Goal: Find specific page/section: Find specific page/section

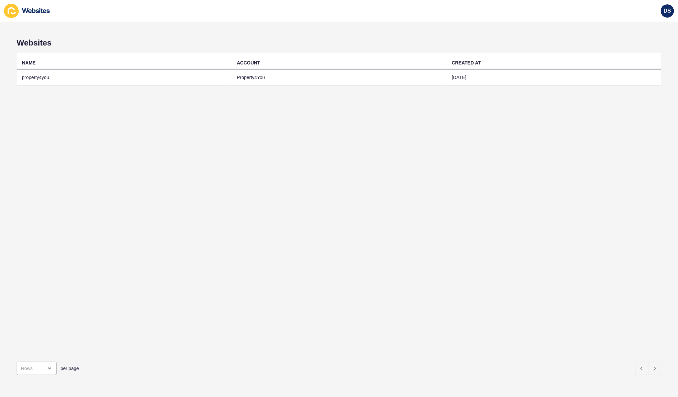
click at [33, 79] on td "property4you" at bounding box center [124, 78] width 215 height 16
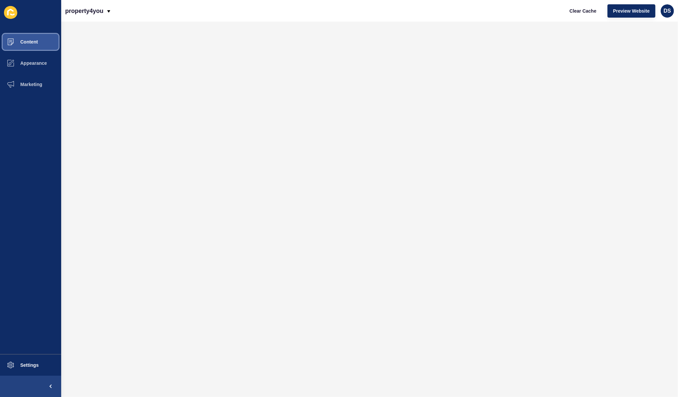
click at [27, 41] on span "Content" at bounding box center [18, 41] width 39 height 5
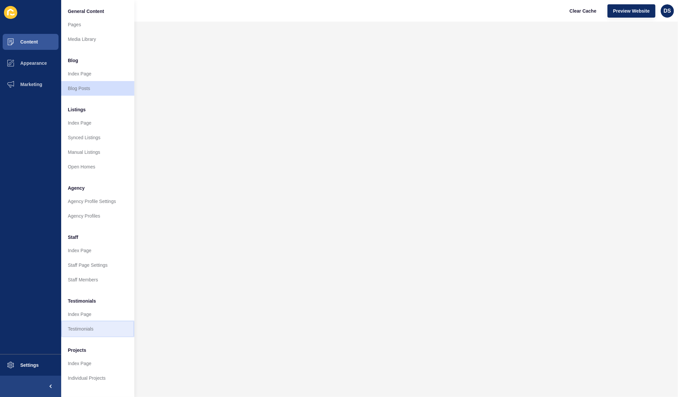
click at [81, 329] on link "Testimonials" at bounding box center [97, 329] width 73 height 15
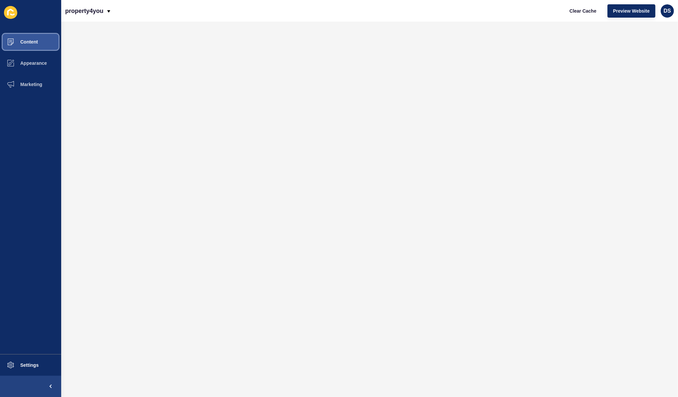
click at [30, 47] on button "Content" at bounding box center [30, 41] width 61 height 21
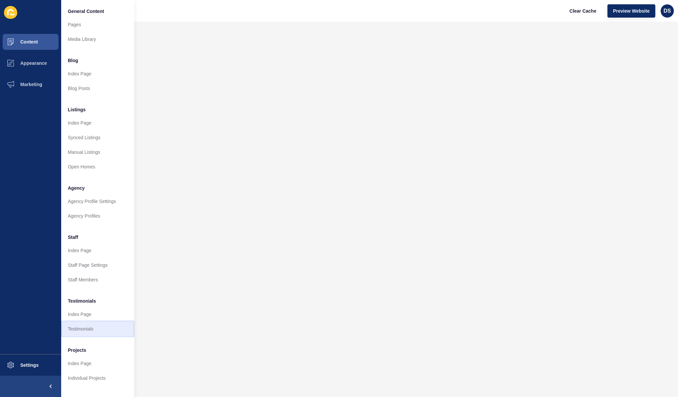
click at [89, 328] on link "Testimonials" at bounding box center [97, 329] width 73 height 15
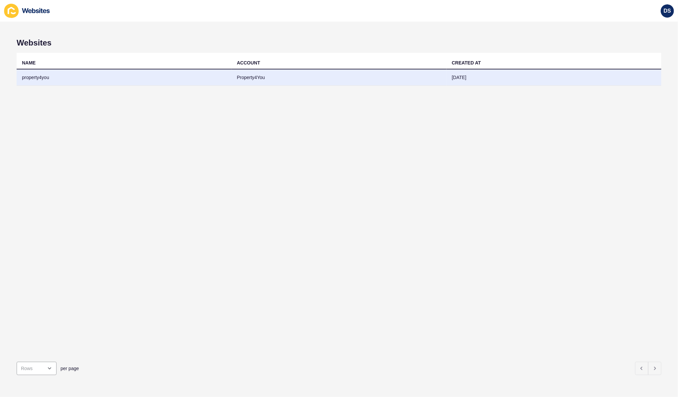
click at [28, 78] on td "property4you" at bounding box center [124, 78] width 215 height 16
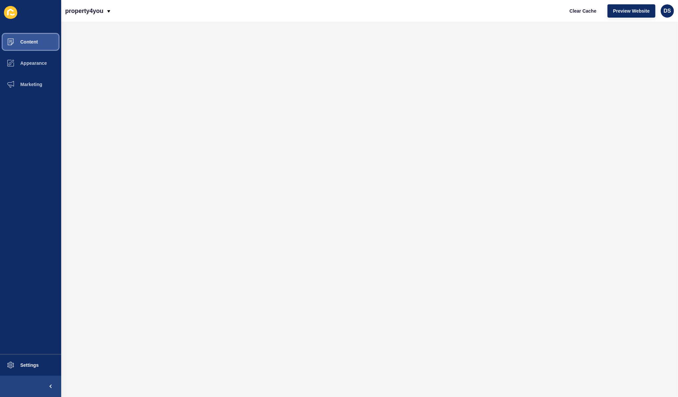
click at [30, 41] on span "Content" at bounding box center [18, 41] width 39 height 5
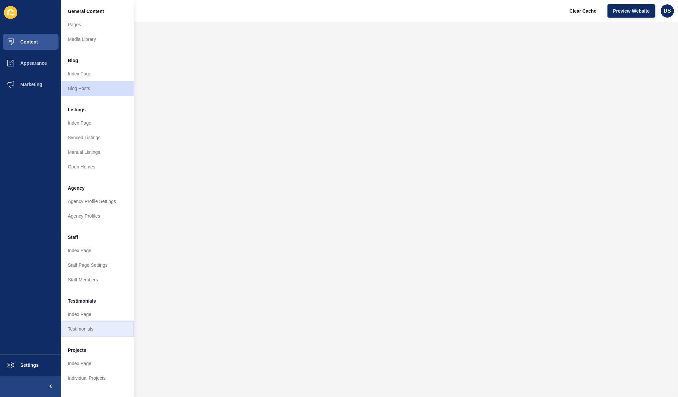
click at [86, 327] on link "Testimonials" at bounding box center [97, 329] width 73 height 15
